Goal: Task Accomplishment & Management: Understand process/instructions

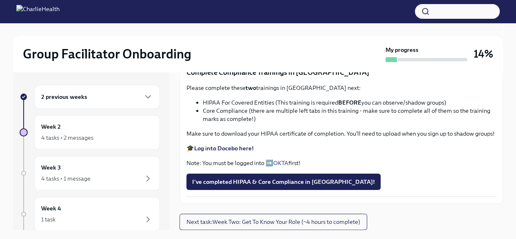
scroll to position [449, 0]
click at [231, 50] on span "Upload Upload CPR Certificate" at bounding box center [237, 46] width 91 height 8
click at [0, 0] on input "Upload Upload CPR Certificate" at bounding box center [0, 0] width 0 height 0
click at [231, 50] on span "Upload Upload CPR Certificate" at bounding box center [237, 46] width 91 height 8
click at [0, 0] on input "Upload Upload CPR Certificate" at bounding box center [0, 0] width 0 height 0
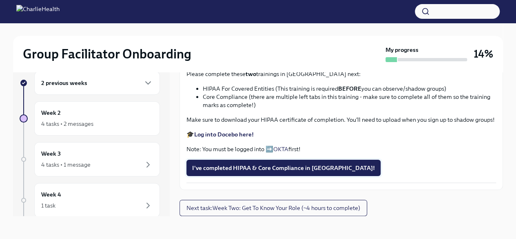
scroll to position [557, 0]
click at [225, 169] on span "I've completed HIPAA & Core Compliance in [GEOGRAPHIC_DATA]!" at bounding box center [283, 168] width 183 height 8
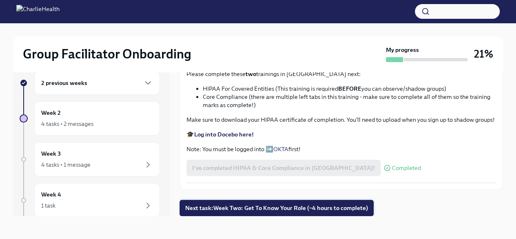
click at [230, 205] on span "Next task : Week Two: Get To Know Your Role (~4 hours to complete)" at bounding box center [276, 208] width 183 height 8
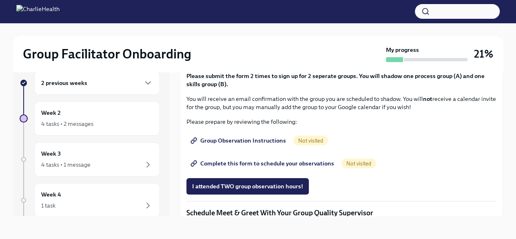
scroll to position [326, 0]
